Goal: Task Accomplishment & Management: Complete application form

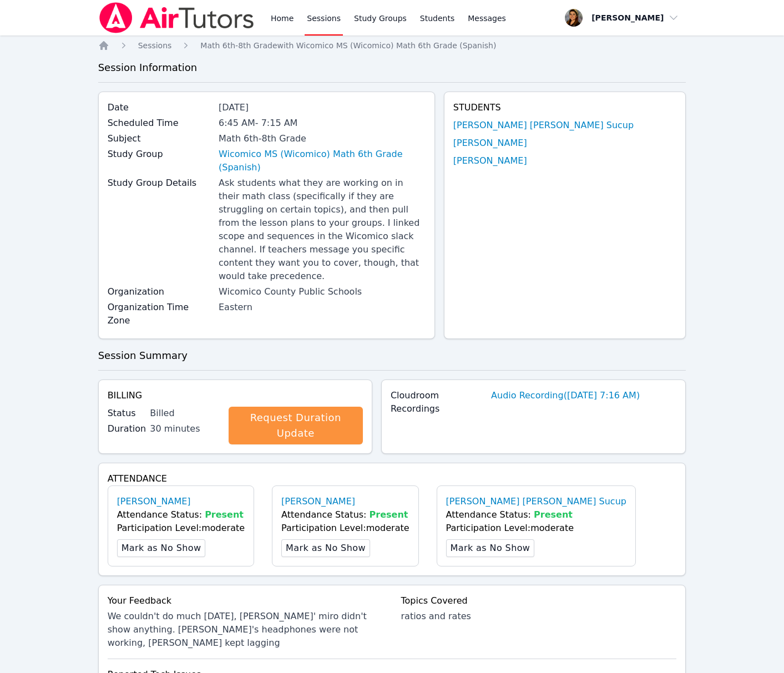
click at [316, 17] on link "Sessions" at bounding box center [324, 17] width 38 height 35
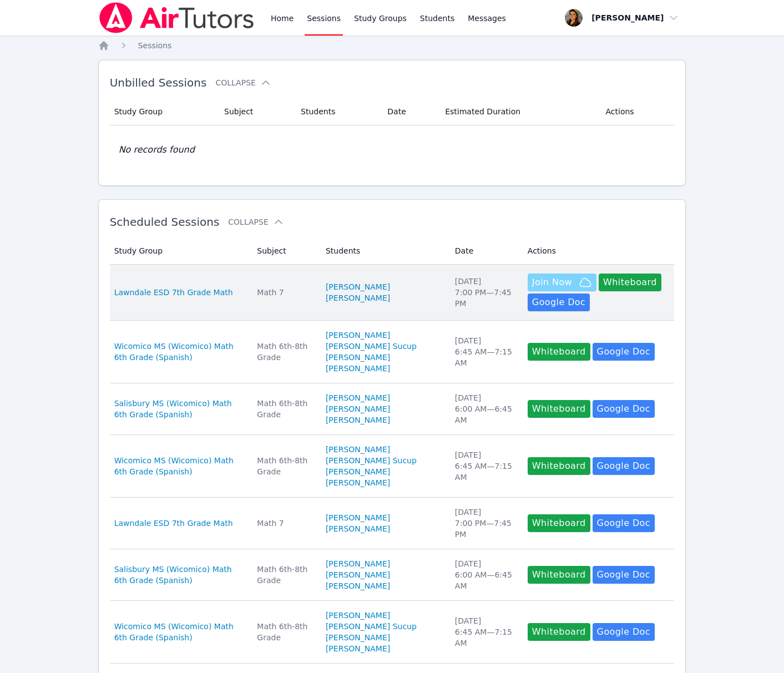
click at [556, 281] on span "Join Now" at bounding box center [552, 282] width 40 height 13
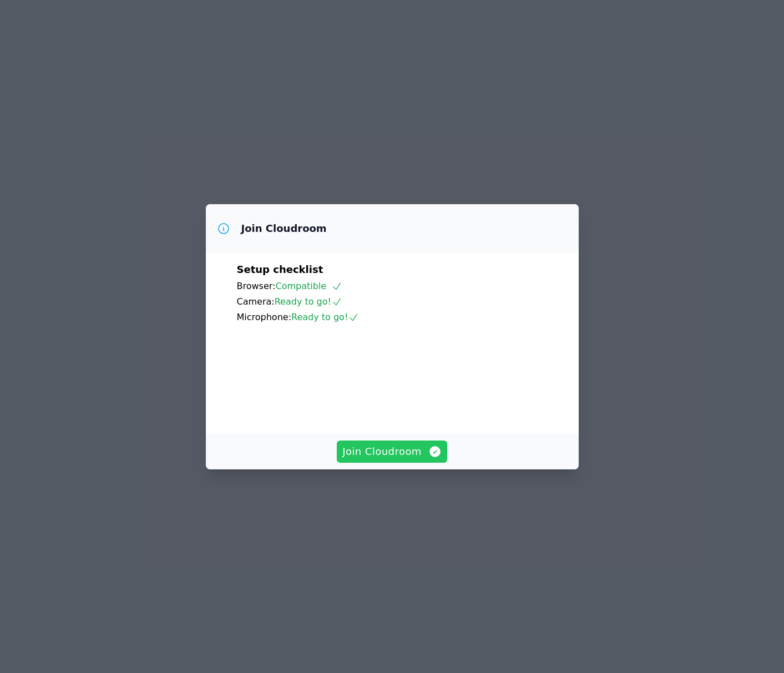
click at [407, 459] on span "Join Cloudroom" at bounding box center [391, 452] width 99 height 16
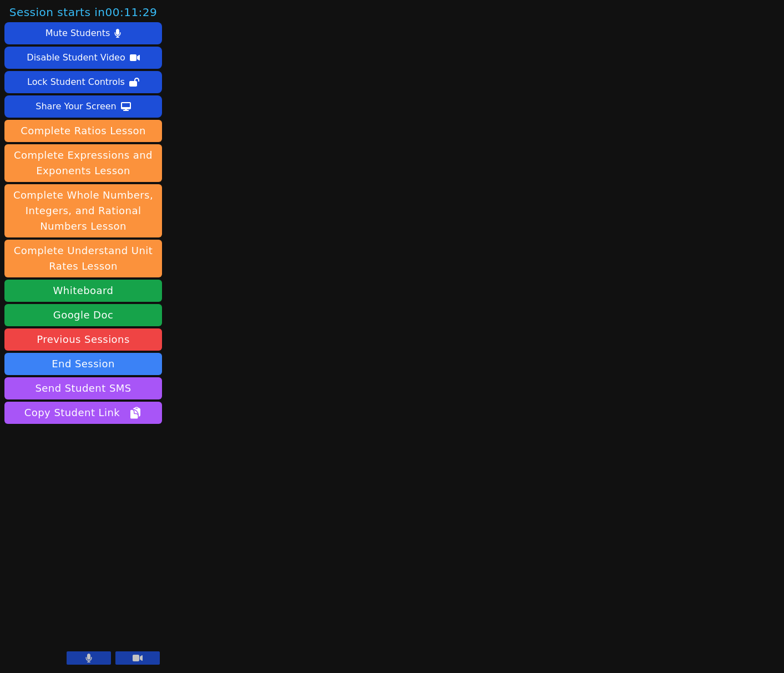
click at [149, 662] on button at bounding box center [137, 657] width 44 height 13
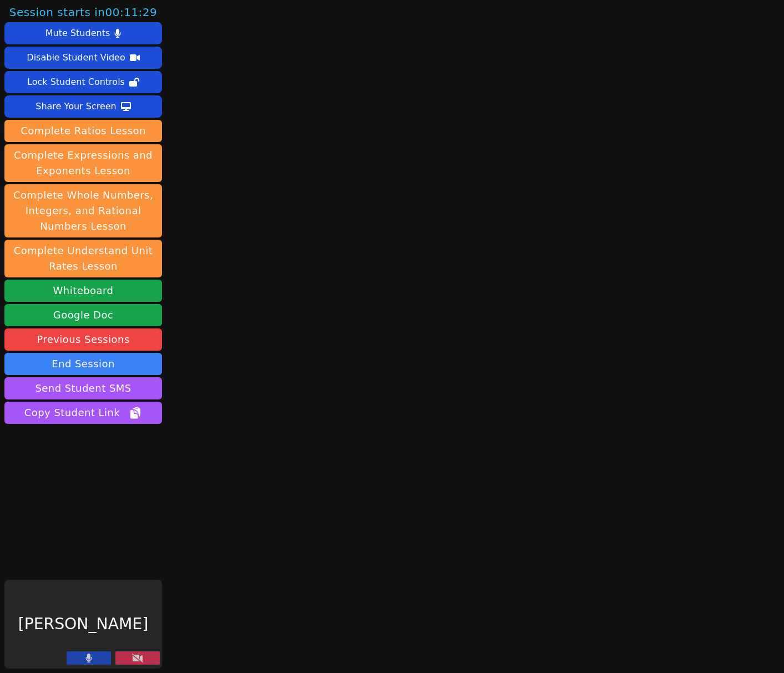
click at [99, 656] on button at bounding box center [89, 657] width 44 height 13
click at [141, 656] on icon at bounding box center [137, 657] width 11 height 9
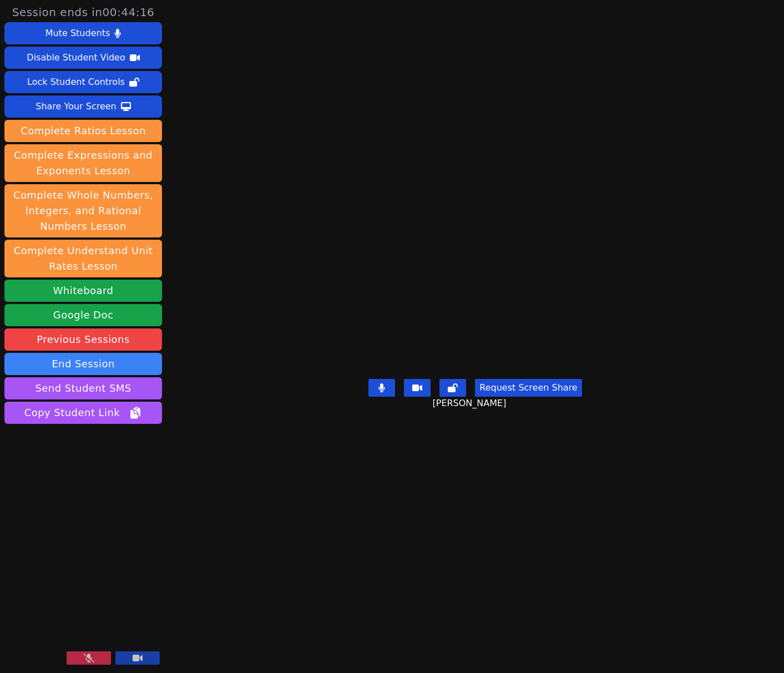
click at [87, 625] on video at bounding box center [83, 624] width 158 height 89
click at [93, 662] on icon at bounding box center [88, 657] width 11 height 9
click at [92, 290] on button "Whiteboard" at bounding box center [83, 291] width 158 height 22
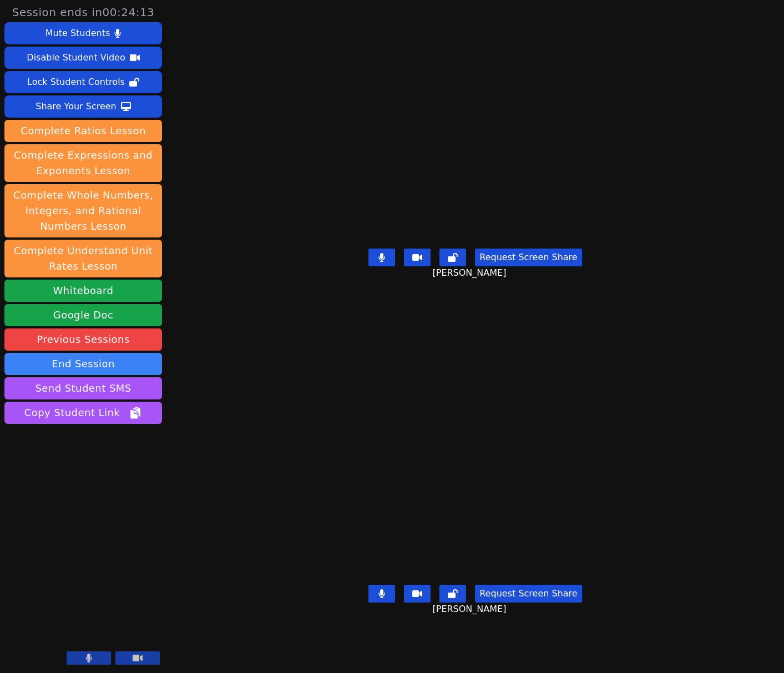
click at [379, 602] on button at bounding box center [381, 594] width 27 height 18
click at [380, 602] on button at bounding box center [381, 594] width 27 height 18
click at [382, 602] on button at bounding box center [381, 594] width 27 height 18
click at [387, 598] on icon at bounding box center [381, 593] width 11 height 9
click at [383, 602] on button at bounding box center [381, 594] width 27 height 18
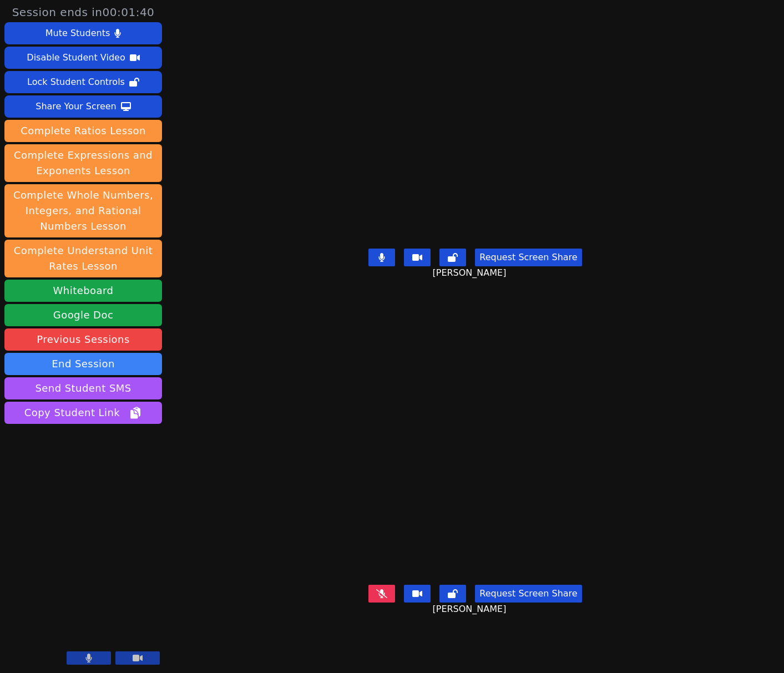
click at [386, 598] on icon at bounding box center [381, 593] width 11 height 9
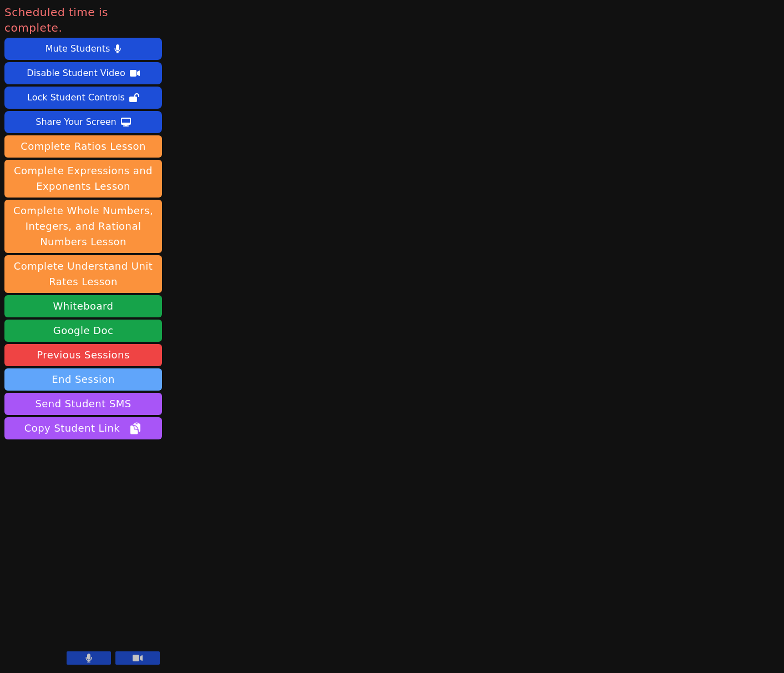
click at [56, 368] on button "End Session" at bounding box center [83, 379] width 158 height 22
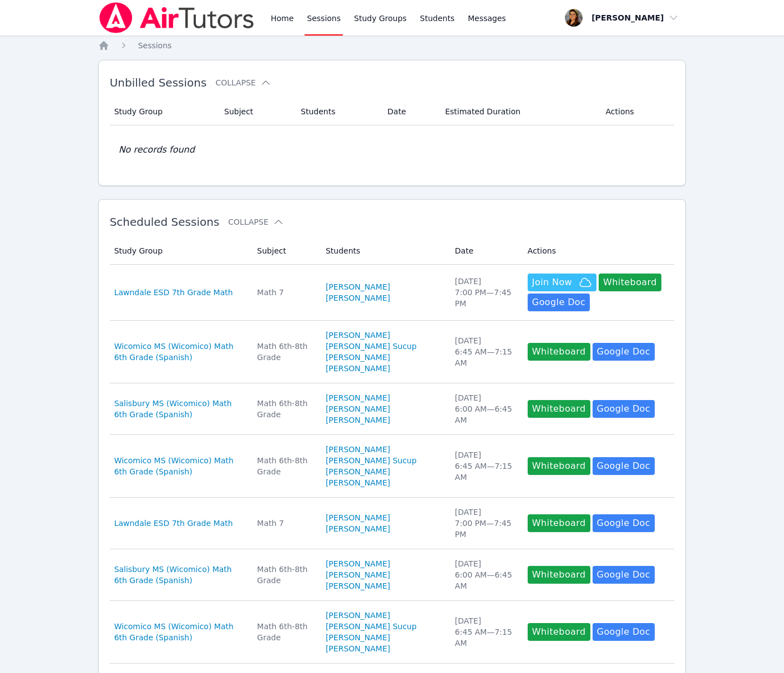
click at [324, 19] on link "Sessions" at bounding box center [324, 17] width 38 height 35
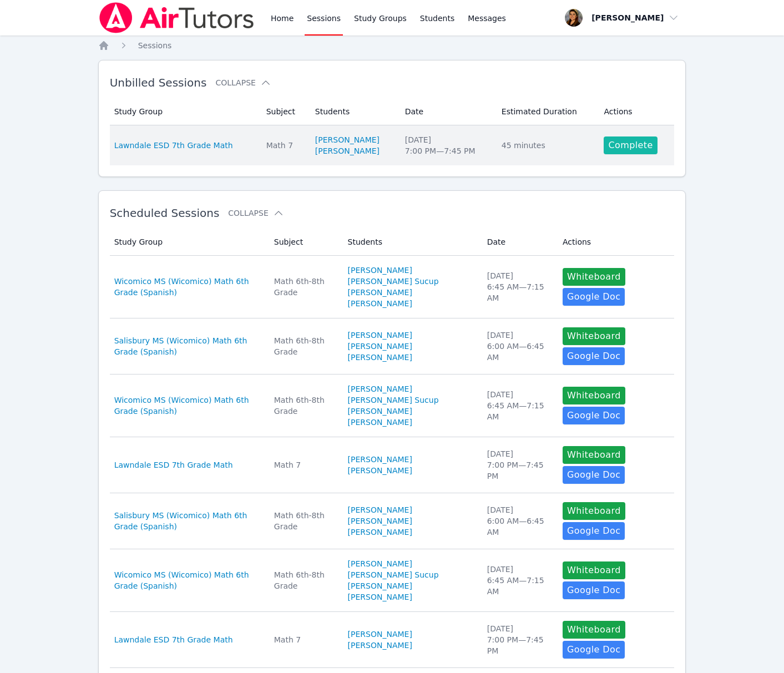
click at [627, 146] on link "Complete" at bounding box center [629, 145] width 53 height 18
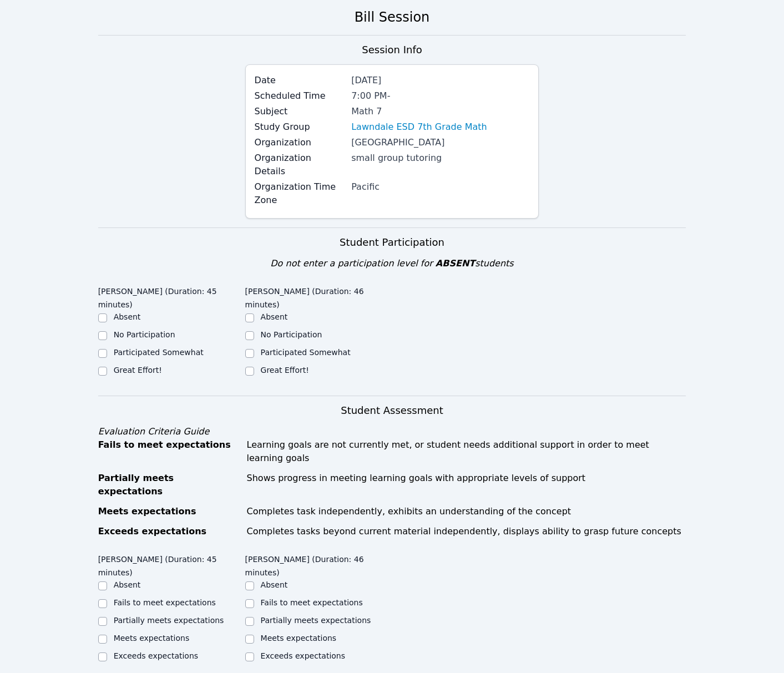
scroll to position [55, 0]
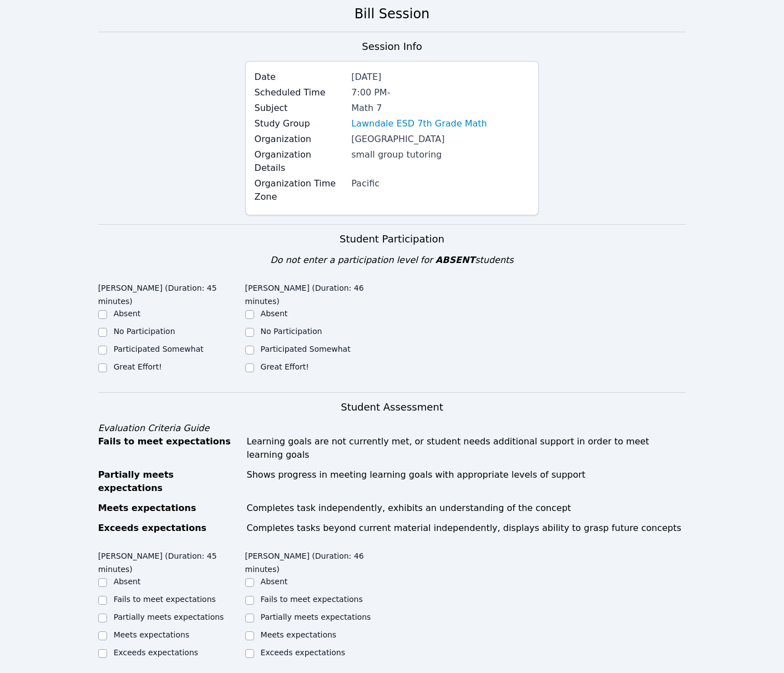
click at [164, 344] on label "Participated Somewhat" at bounding box center [159, 348] width 90 height 9
click at [107, 346] on input "Participated Somewhat" at bounding box center [102, 350] width 9 height 9
checkbox input "true"
click at [151, 347] on ul "Absent No Participation Participated Somewhat Great Effort!" at bounding box center [171, 341] width 147 height 67
click at [149, 362] on label "Great Effort!" at bounding box center [138, 366] width 48 height 9
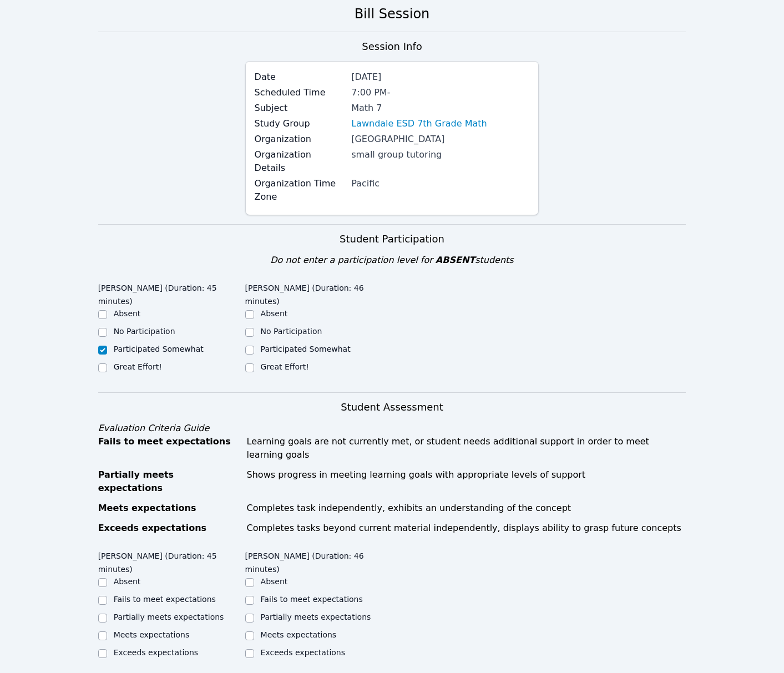
click at [107, 363] on input "Great Effort!" at bounding box center [102, 367] width 9 height 9
checkbox input "true"
checkbox input "false"
click at [270, 344] on label "Participated Somewhat" at bounding box center [306, 348] width 90 height 9
click at [254, 346] on input "Participated Somewhat" at bounding box center [249, 350] width 9 height 9
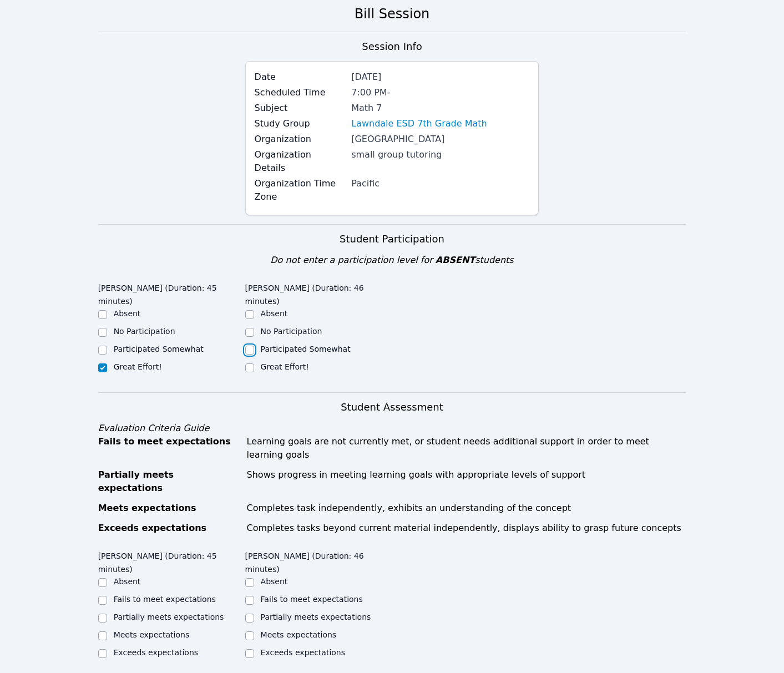
checkbox input "true"
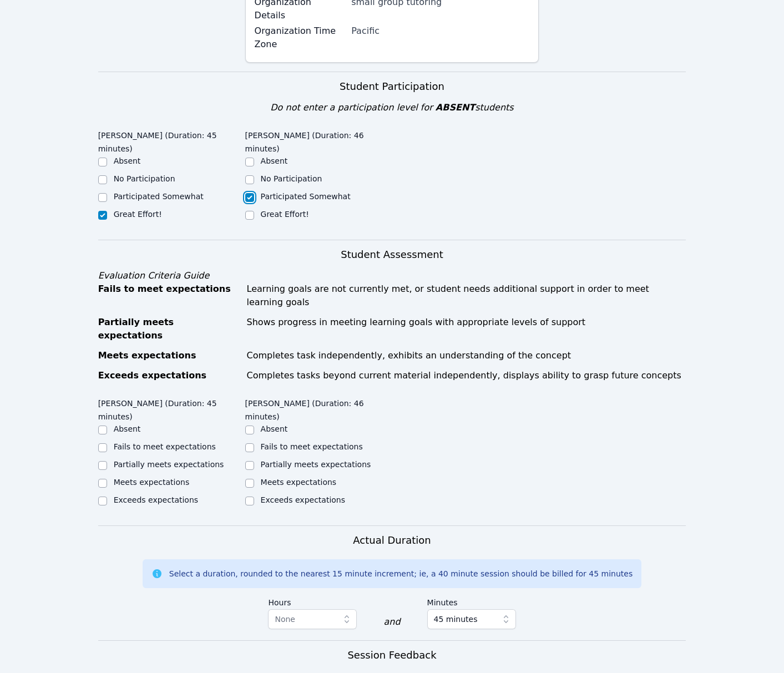
scroll to position [212, 0]
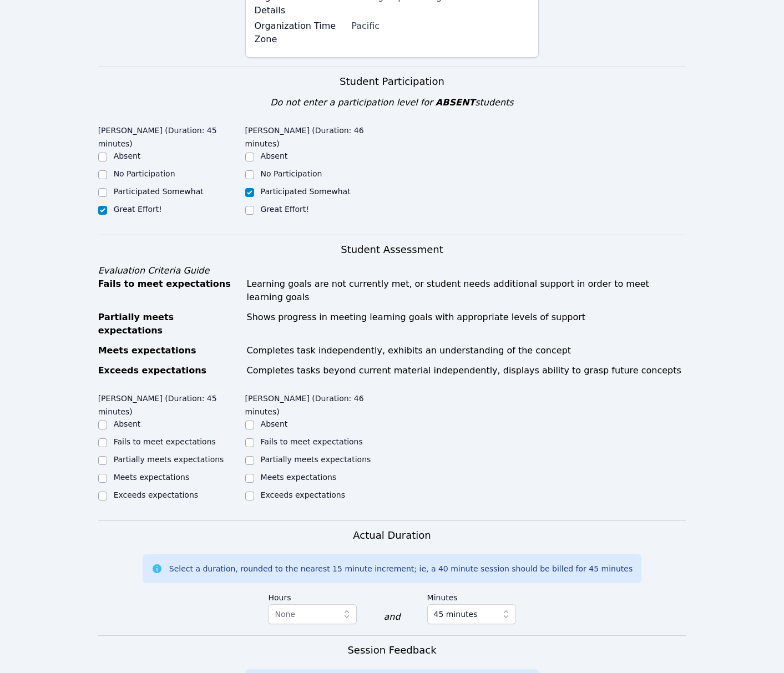
click at [154, 455] on label "Partially meets expectations" at bounding box center [169, 459] width 110 height 9
click at [107, 456] on input "Partially meets expectations" at bounding box center [102, 460] width 9 height 9
checkbox input "true"
click at [293, 473] on label "Meets expectations" at bounding box center [299, 477] width 76 height 9
click at [254, 474] on input "Meets expectations" at bounding box center [249, 478] width 9 height 9
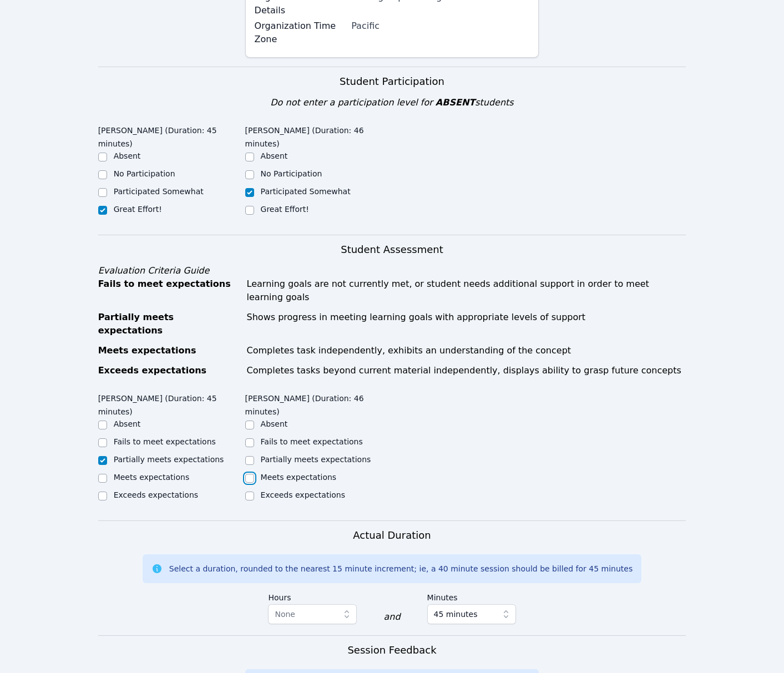
checkbox input "true"
click at [297, 455] on label "Partially meets expectations" at bounding box center [316, 459] width 110 height 9
click at [254, 456] on input "Partially meets expectations" at bounding box center [249, 460] width 9 height 9
checkbox input "true"
checkbox input "false"
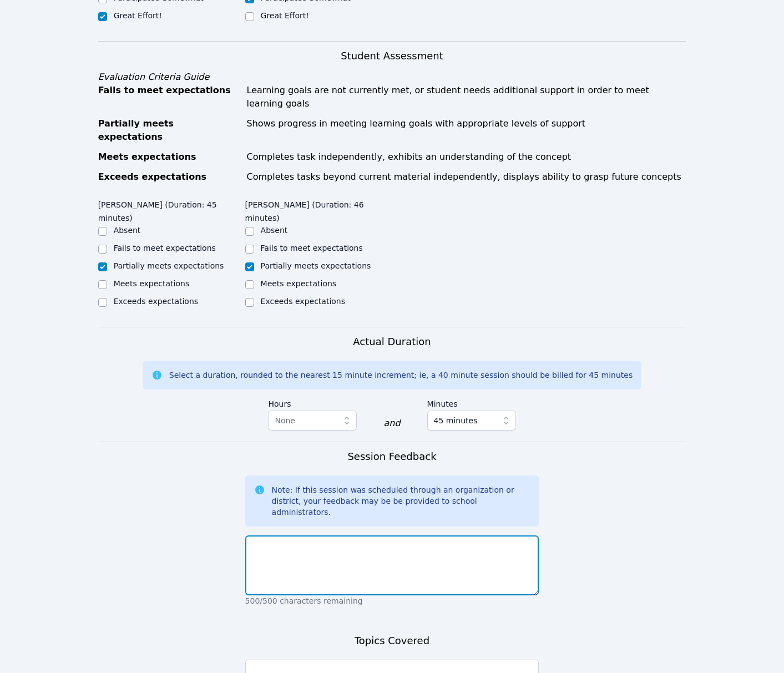
click at [481, 535] on textarea at bounding box center [392, 565] width 294 height 60
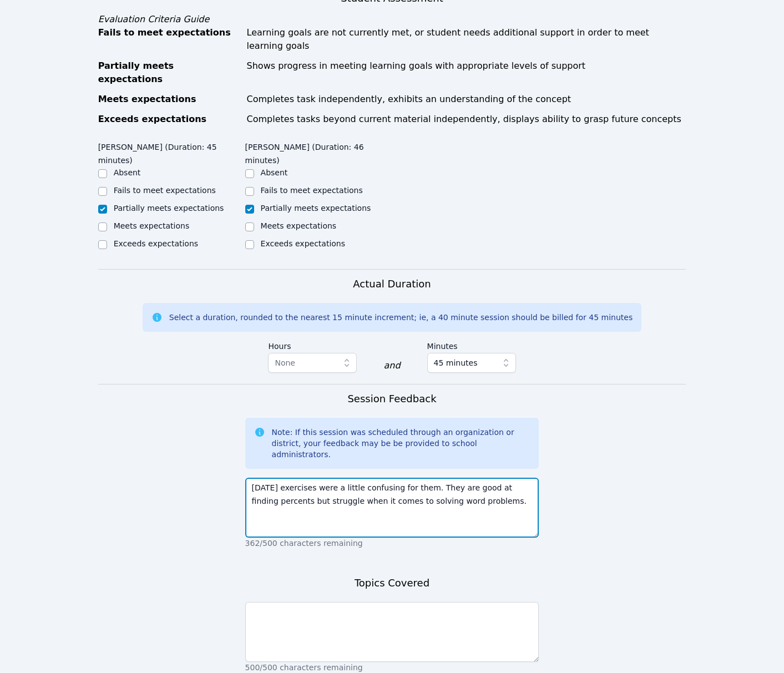
scroll to position [467, 0]
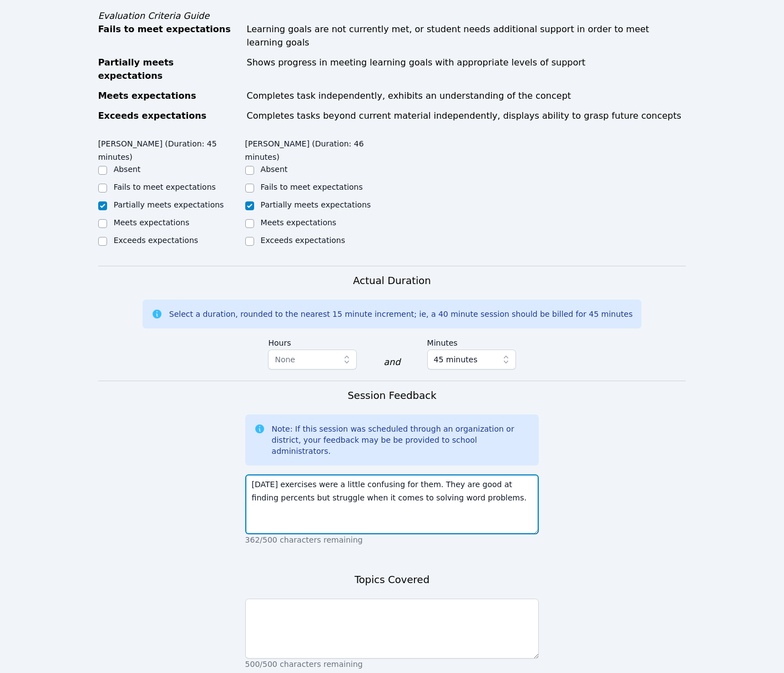
type textarea "Today's exercises were a little confusing for them. They are good at finding pe…"
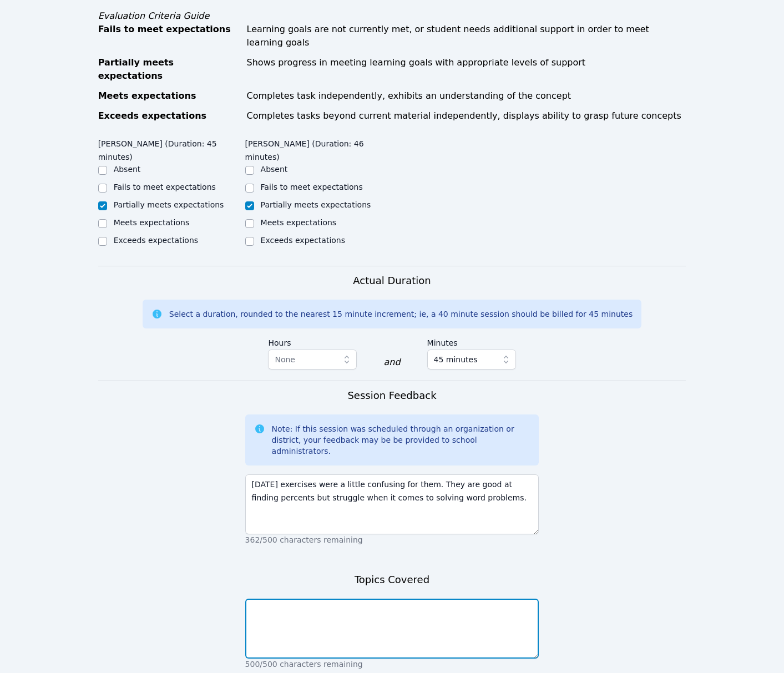
click at [452, 598] on textarea at bounding box center [392, 628] width 294 height 60
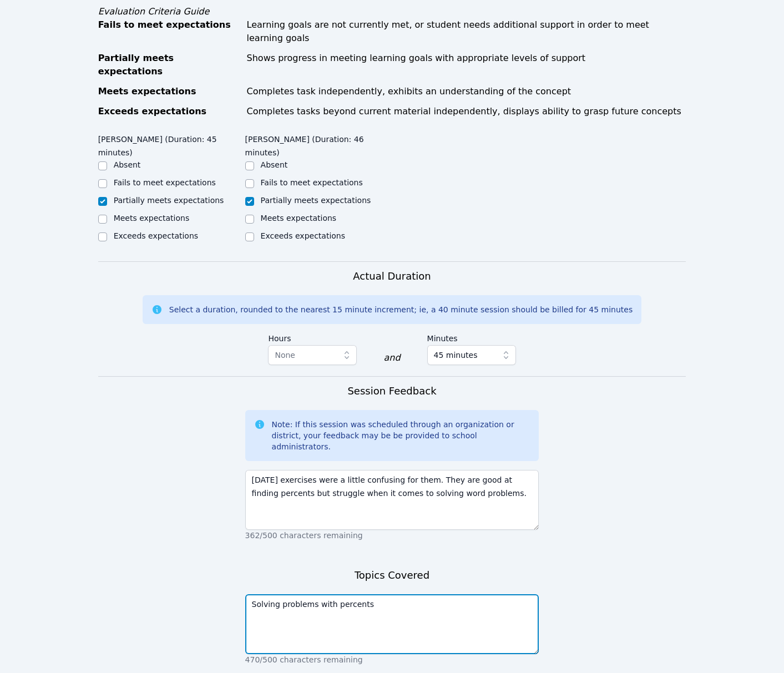
scroll to position [473, 0]
type textarea "Solving problems with percents"
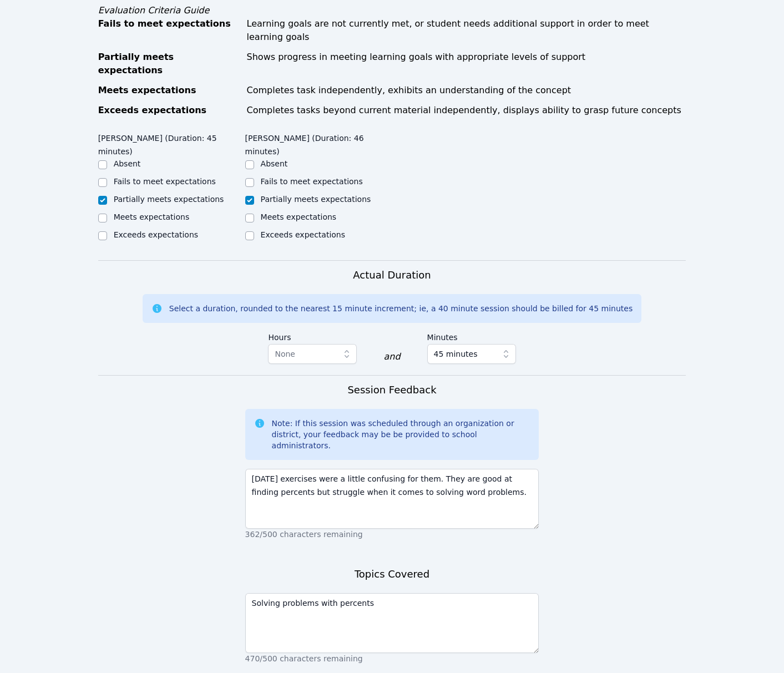
drag, startPoint x: 388, startPoint y: 648, endPoint x: 401, endPoint y: 648, distance: 12.8
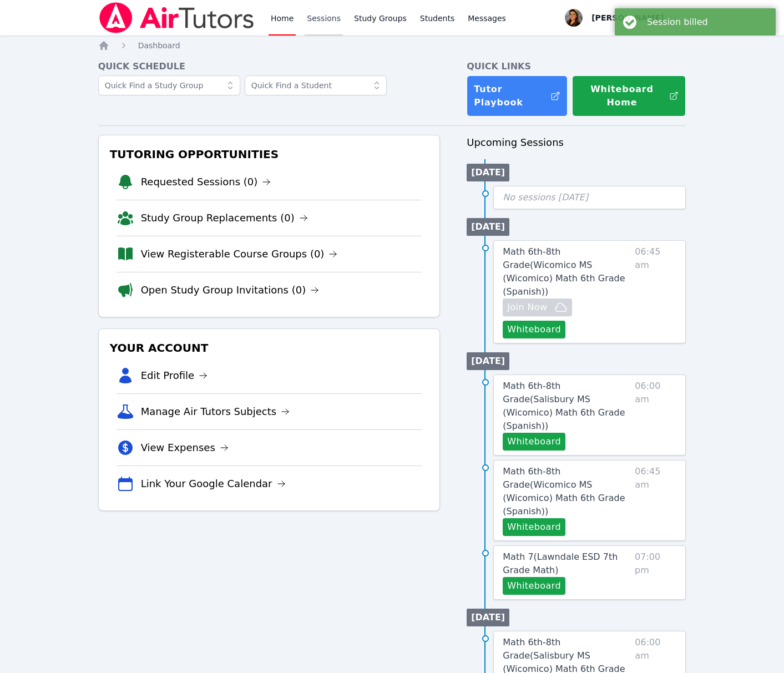
click at [322, 24] on link "Sessions" at bounding box center [324, 17] width 38 height 35
